Goal: Book appointment/travel/reservation

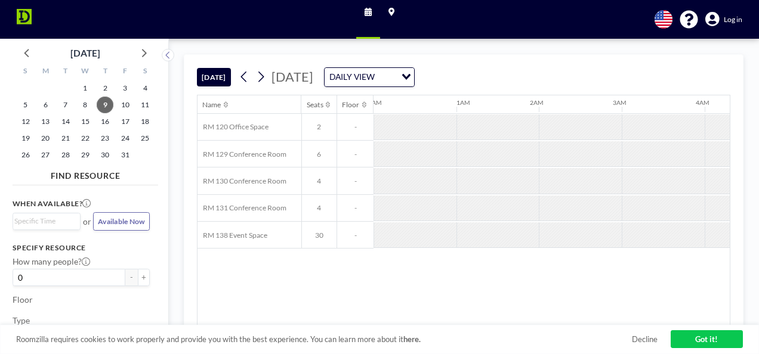
scroll to position [0, 1008]
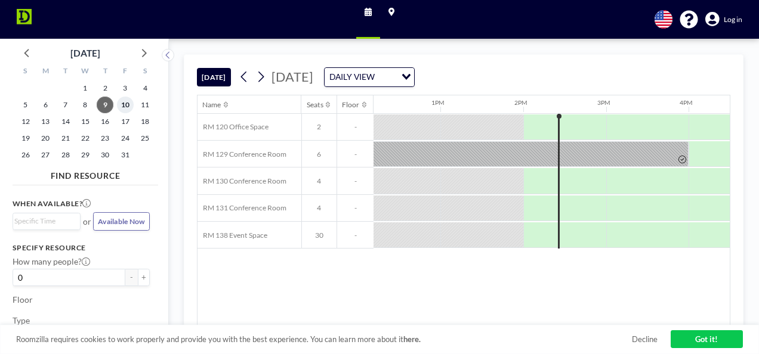
click at [122, 102] on span "10" at bounding box center [125, 105] width 17 height 17
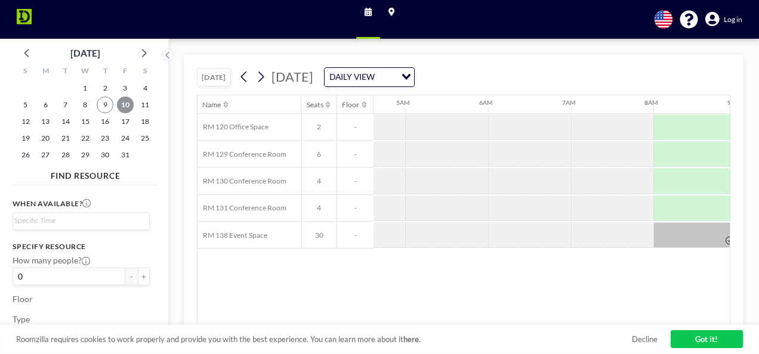
scroll to position [0, 543]
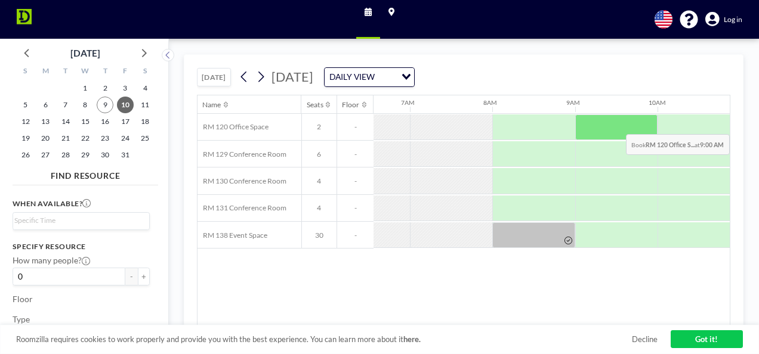
click at [626, 124] on div at bounding box center [616, 128] width 83 height 26
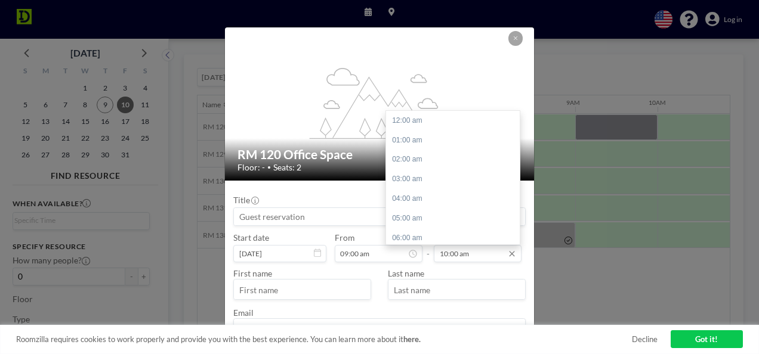
scroll to position [197, 0]
click at [403, 220] on div "03:00 pm" at bounding box center [456, 219] width 140 height 20
type input "03:00 pm"
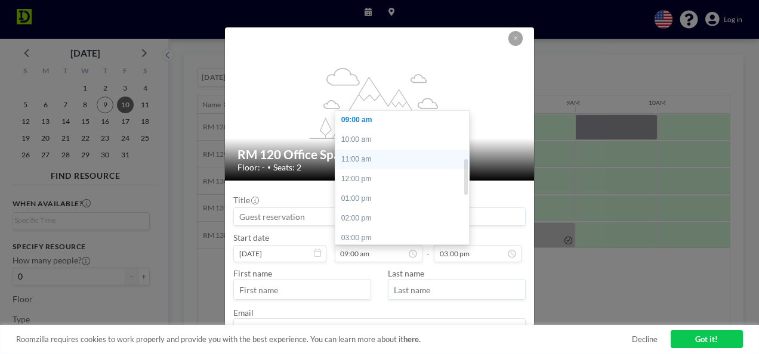
scroll to position [118, 0]
click at [371, 163] on div "08:00 am" at bounding box center [405, 160] width 140 height 20
type input "08:00 am"
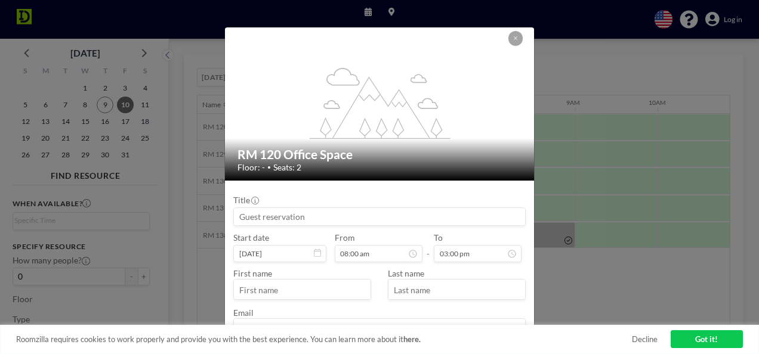
scroll to position [60, 0]
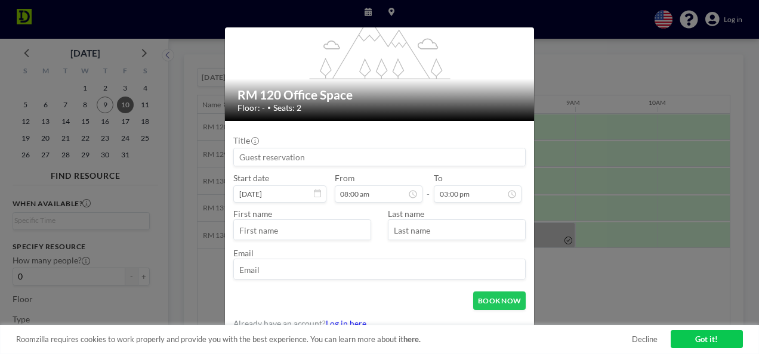
click at [250, 237] on input "text" at bounding box center [302, 230] width 137 height 17
type input "[PERSON_NAME]"
type input "k"
type input "[PERSON_NAME]"
click at [270, 267] on input "email" at bounding box center [379, 269] width 291 height 17
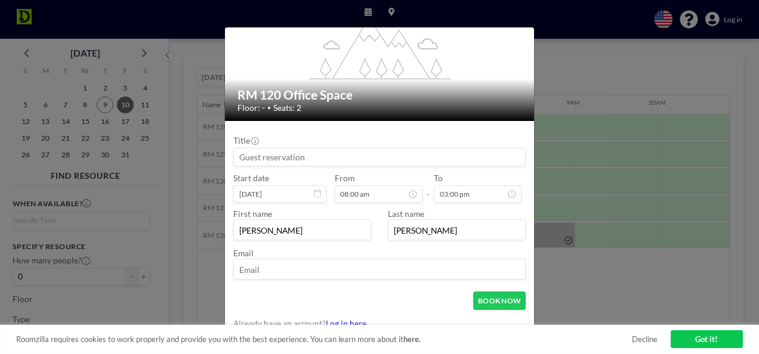
type input "[PERSON_NAME][EMAIL_ADDRESS][DOMAIN_NAME]"
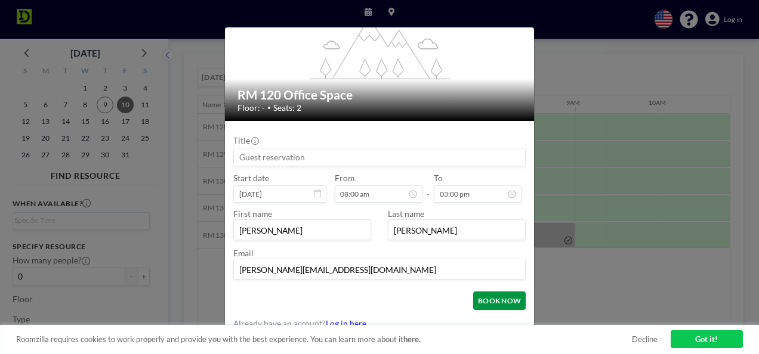
click at [486, 297] on button "BOOK NOW" at bounding box center [499, 301] width 52 height 18
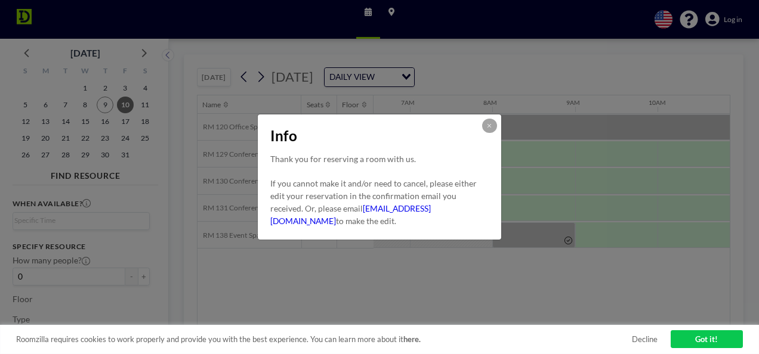
click at [456, 271] on div "Info Thank you for reserving a room with us. If you cannot make it and/or need …" at bounding box center [379, 177] width 759 height 354
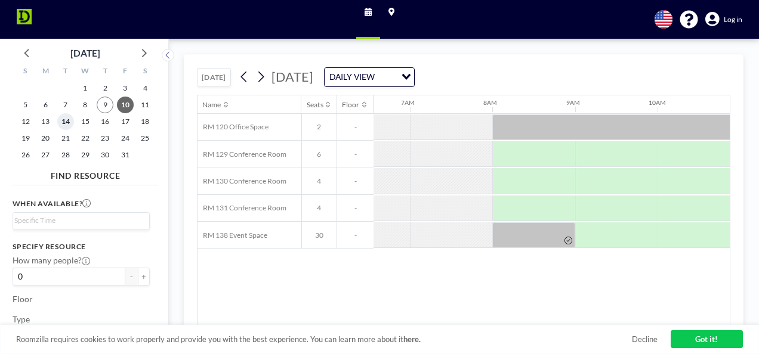
click at [67, 119] on span "14" at bounding box center [65, 121] width 17 height 17
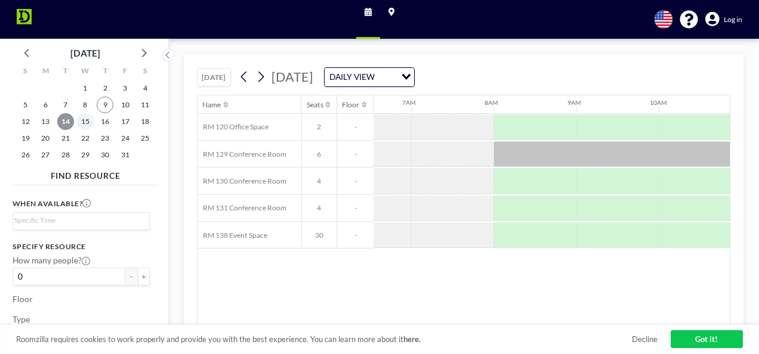
scroll to position [0, 543]
click at [84, 119] on span "15" at bounding box center [85, 121] width 17 height 17
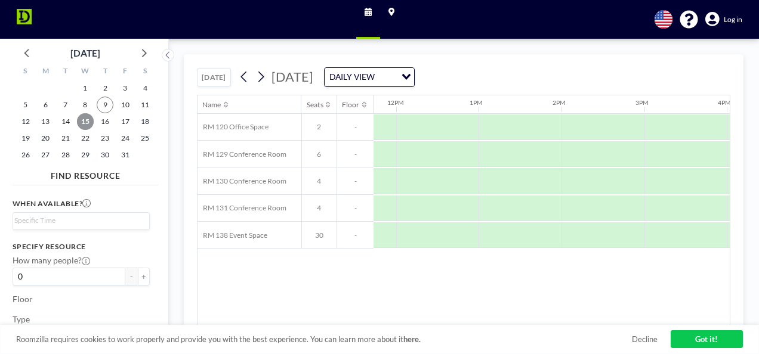
scroll to position [0, 942]
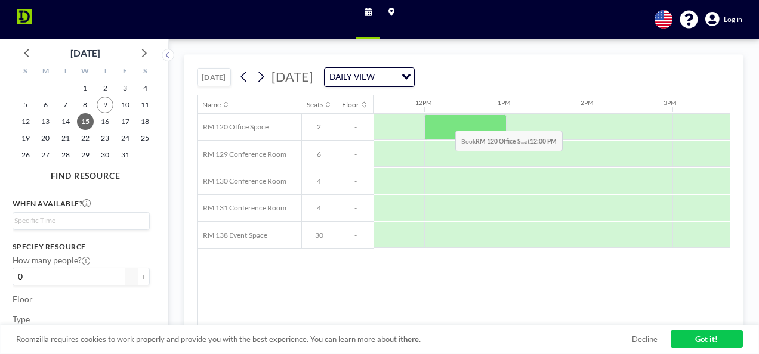
click at [446, 120] on div at bounding box center [465, 128] width 83 height 26
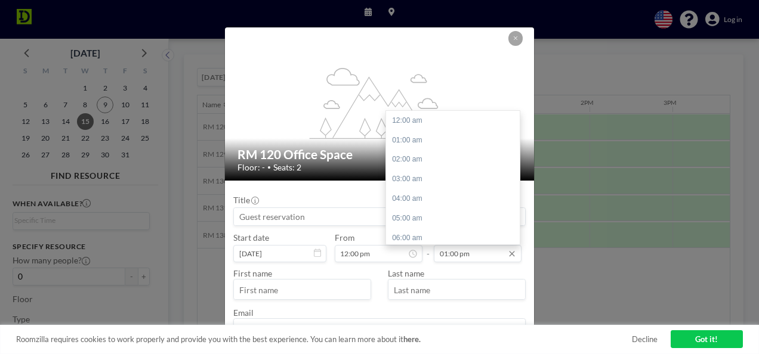
scroll to position [256, 0]
click at [404, 177] on div "04:00 pm" at bounding box center [456, 179] width 140 height 20
type input "04:00 pm"
click at [442, 254] on input "04:00 pm" at bounding box center [478, 253] width 88 height 17
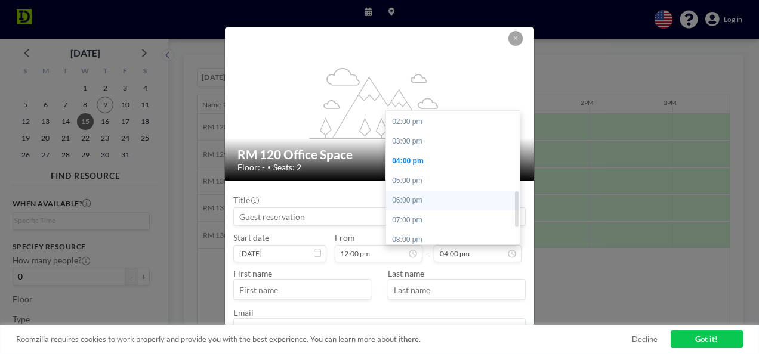
scroll to position [255, 0]
click at [403, 181] on div "04:00 pm" at bounding box center [456, 180] width 140 height 20
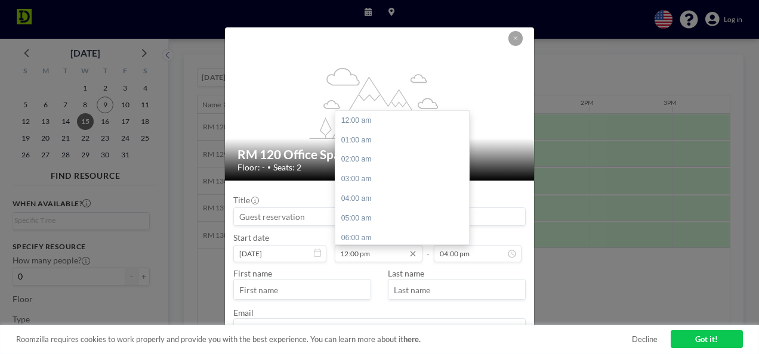
scroll to position [236, 0]
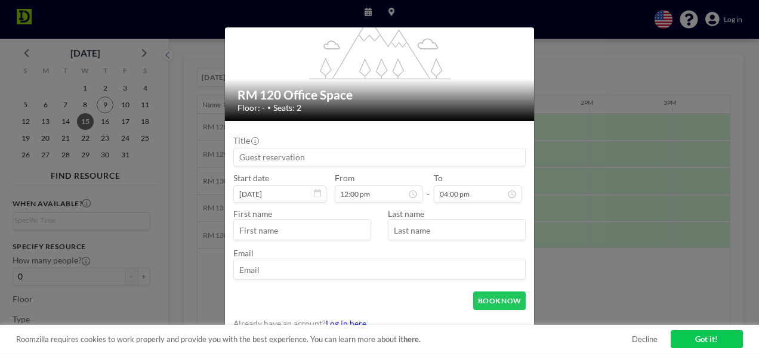
click at [303, 225] on input "text" at bounding box center [302, 230] width 137 height 17
type input "[PERSON_NAME]"
click at [309, 261] on input "email" at bounding box center [379, 269] width 291 height 17
type input "[PERSON_NAME][EMAIL_ADDRESS][DOMAIN_NAME]"
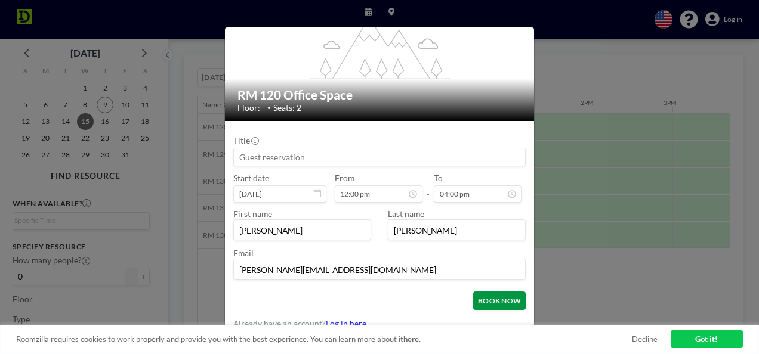
click at [502, 301] on button "BOOK NOW" at bounding box center [499, 301] width 52 height 18
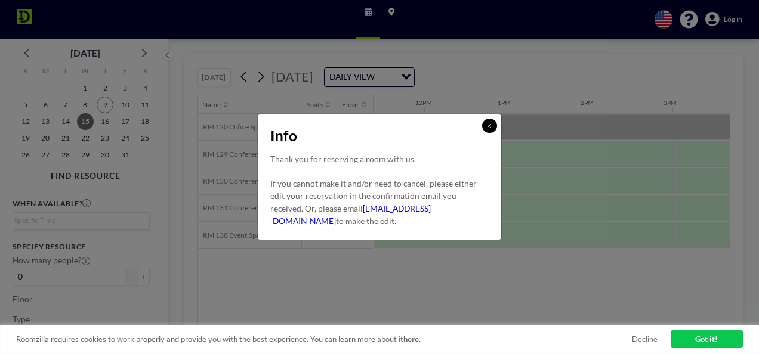
click at [489, 124] on icon at bounding box center [489, 126] width 5 height 6
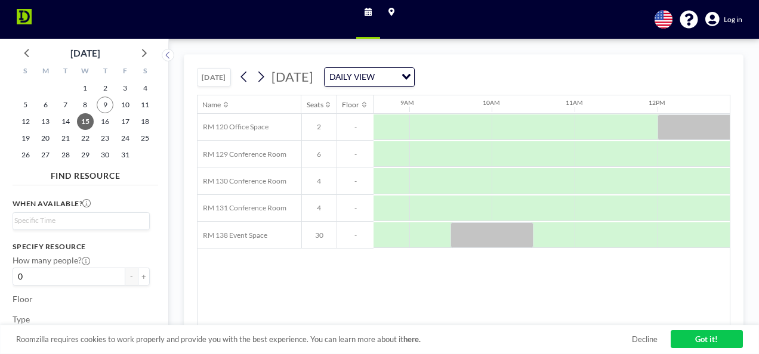
scroll to position [0, 716]
